Goal: Check status: Check status

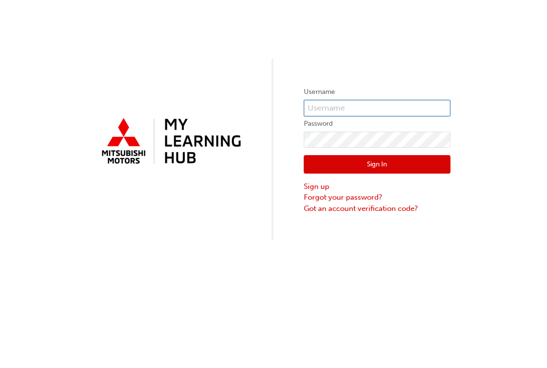
type input "[EMAIL_ADDRESS][DOMAIN_NAME]"
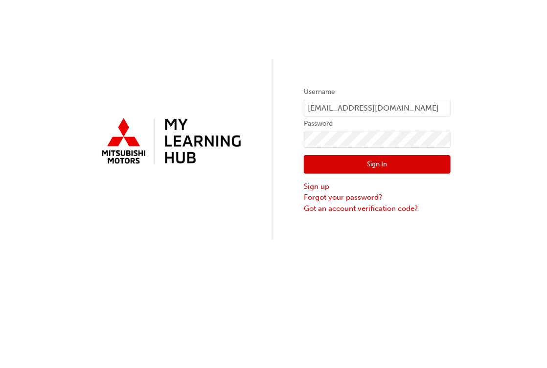
click at [375, 160] on button "Sign In" at bounding box center [377, 164] width 147 height 19
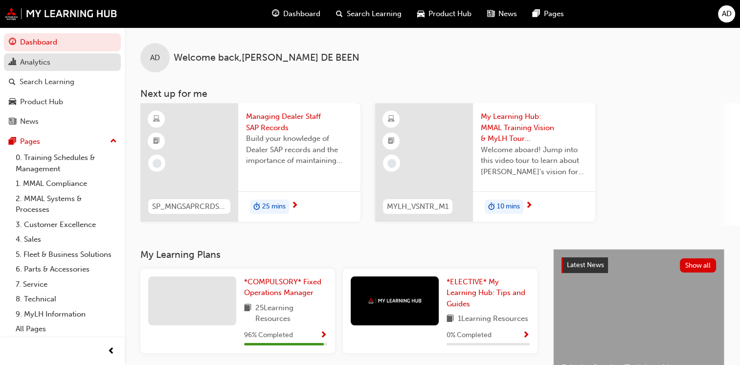
click at [78, 64] on div "Analytics" at bounding box center [62, 62] width 107 height 12
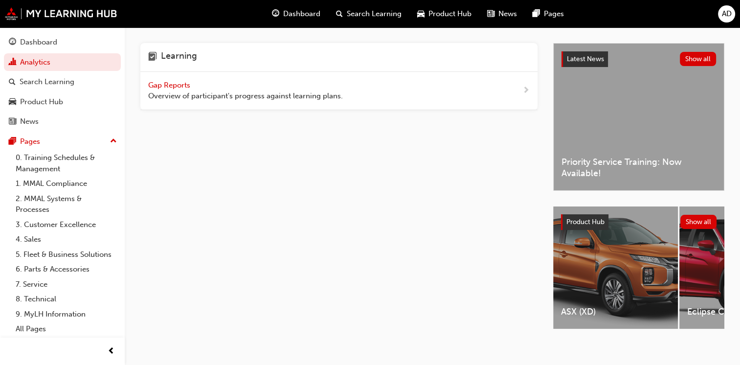
click at [191, 87] on span "Gap Reports" at bounding box center [170, 85] width 44 height 9
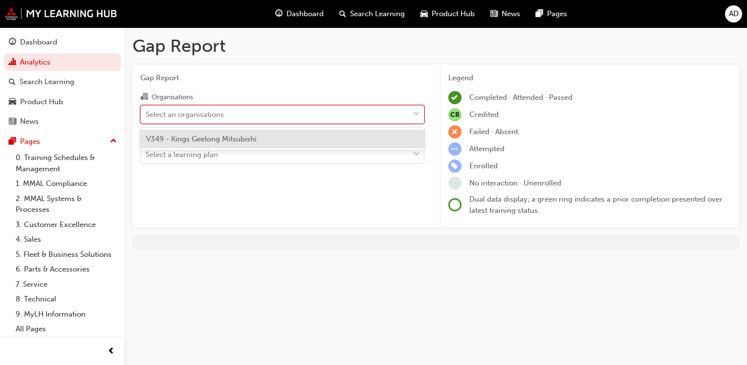
click at [416, 110] on span "down-icon" at bounding box center [416, 114] width 7 height 13
click at [147, 110] on input "Organisations option V349 - Kings Geelong Mitsubishi focused, 1 of 1. 1 result …" at bounding box center [146, 114] width 1 height 8
click at [307, 141] on div "V349 - Kings Geelong Mitsubishi" at bounding box center [282, 139] width 284 height 19
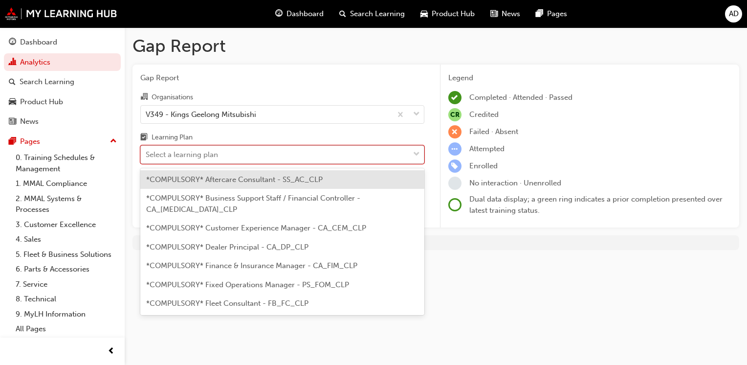
click at [416, 152] on span "down-icon" at bounding box center [416, 154] width 7 height 13
click at [147, 152] on input "Learning Plan option *COMPULSORY* Aftercare Consultant - SS_AC_CLP focused, 1 o…" at bounding box center [146, 154] width 1 height 8
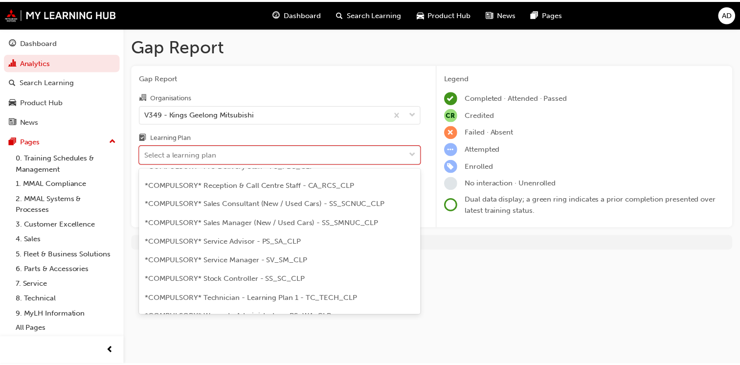
scroll to position [293, 0]
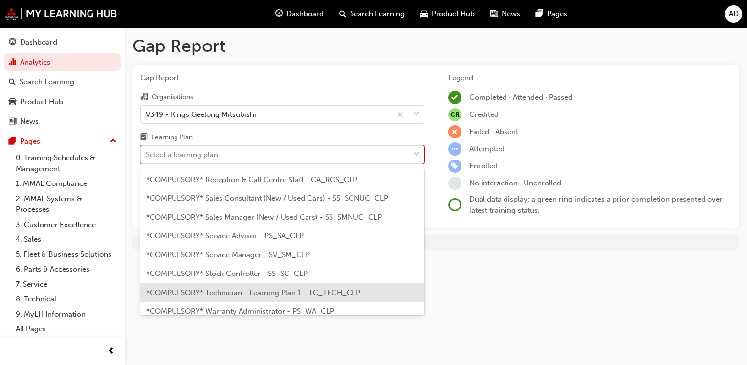
click at [250, 288] on span "*COMPULSORY* Technician - Learning Plan 1 - TC_TECH_CLP" at bounding box center [253, 292] width 214 height 9
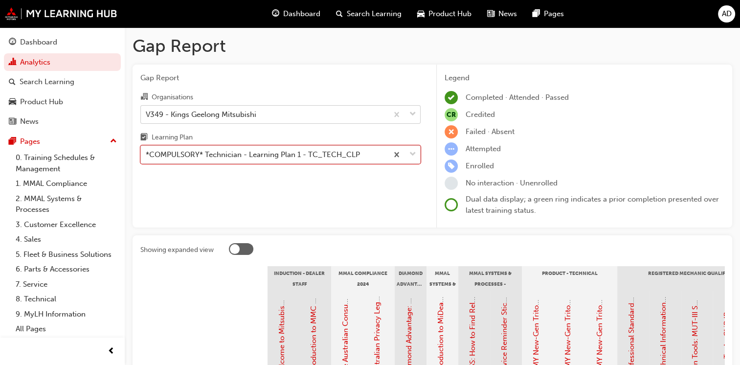
click at [410, 113] on span "down-icon" at bounding box center [412, 114] width 7 height 13
click at [147, 113] on input "Organisations V349 - Kings Geelong Mitsubishi" at bounding box center [146, 114] width 1 height 8
click at [409, 78] on span "Gap Report" at bounding box center [280, 77] width 280 height 11
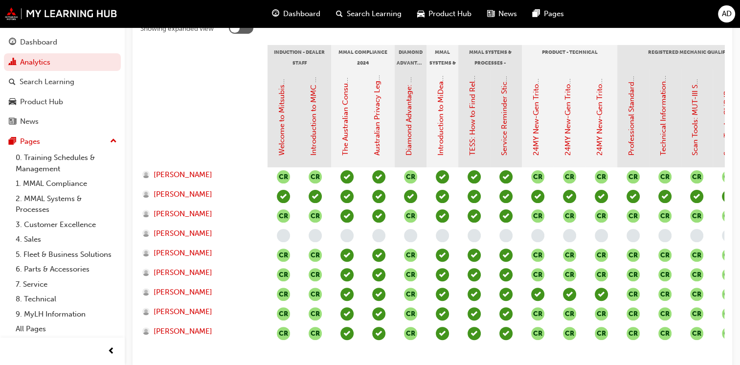
scroll to position [244, 0]
